Goal: Information Seeking & Learning: Learn about a topic

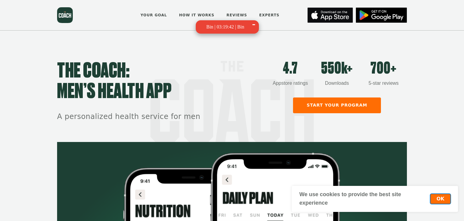
click at [432, 199] on button "OK" at bounding box center [441, 199] width 20 height 10
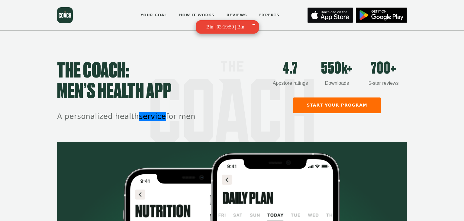
scroll to position [309, 0]
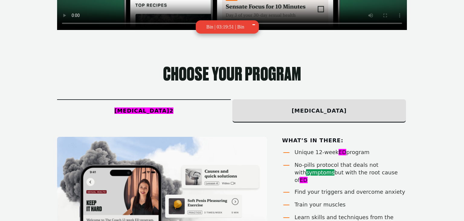
click at [428, 84] on section "Choose your program Erectile dysfunction 2 premature ejaculation What’s in ther…" at bounding box center [232, 192] width 464 height 321
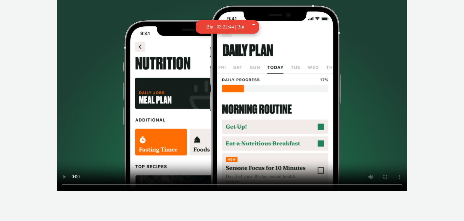
scroll to position [148, 0]
